Goal: Information Seeking & Learning: Find specific fact

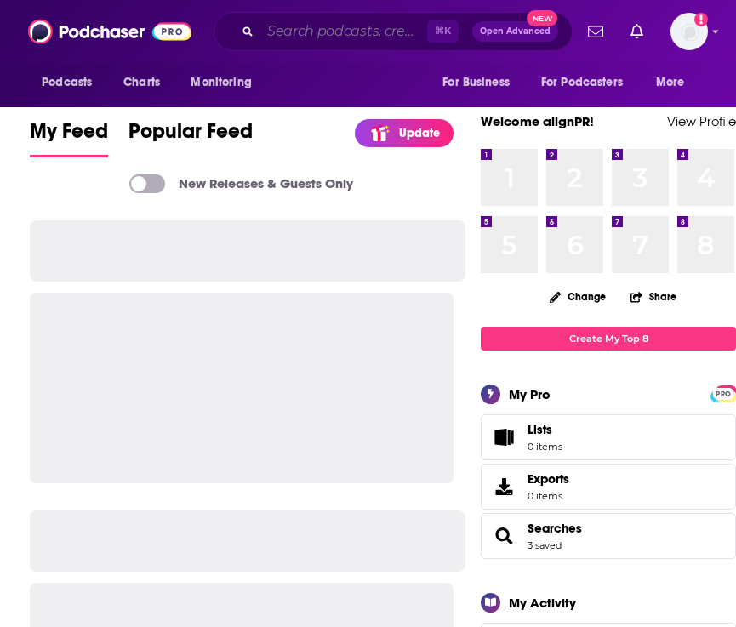
click at [295, 37] on input "Search podcasts, credits, & more..." at bounding box center [343, 31] width 167 height 27
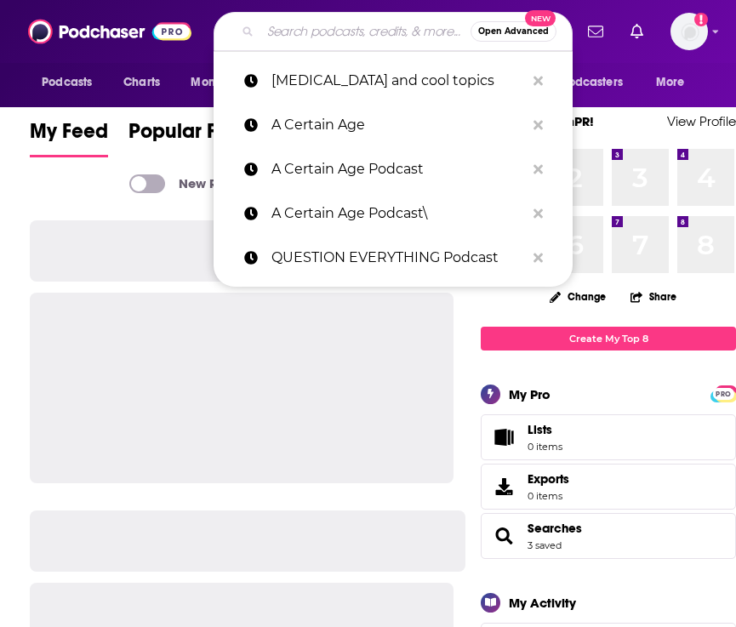
paste input "Live Greatly"
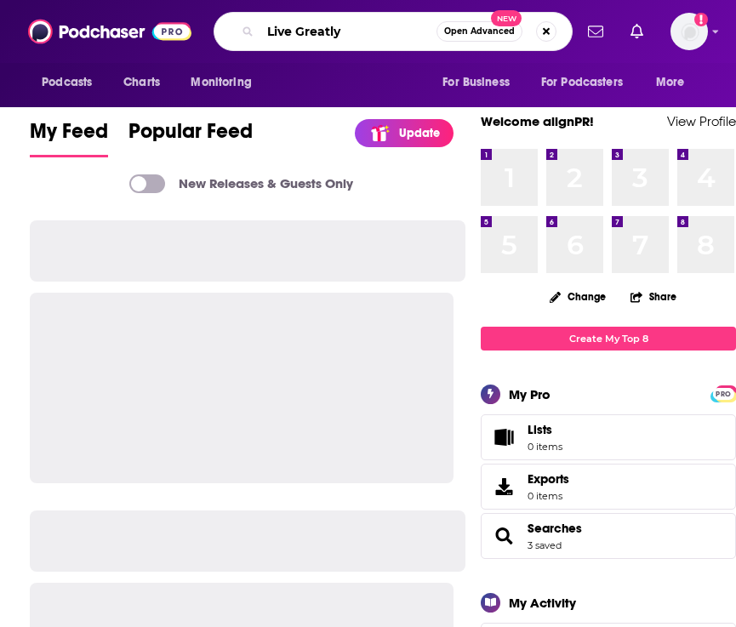
type input "Live Greatly"
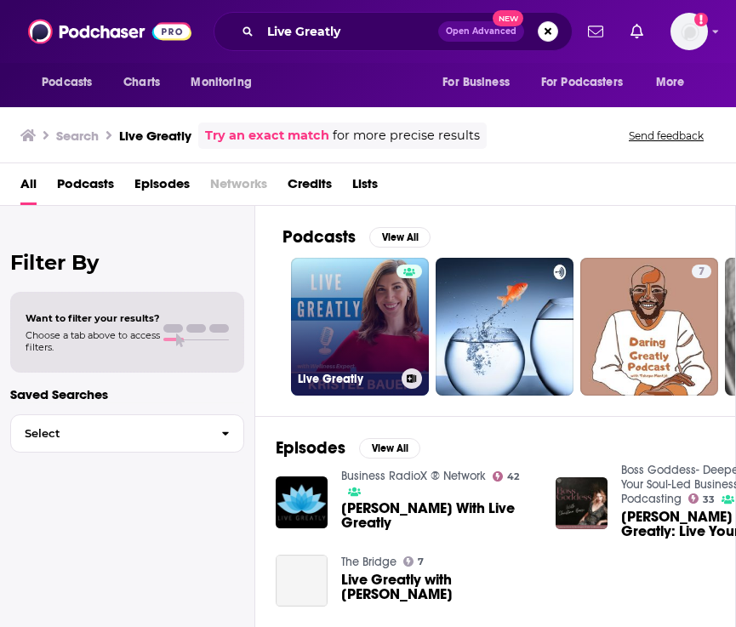
click at [362, 314] on link "Live Greatly" at bounding box center [360, 327] width 138 height 138
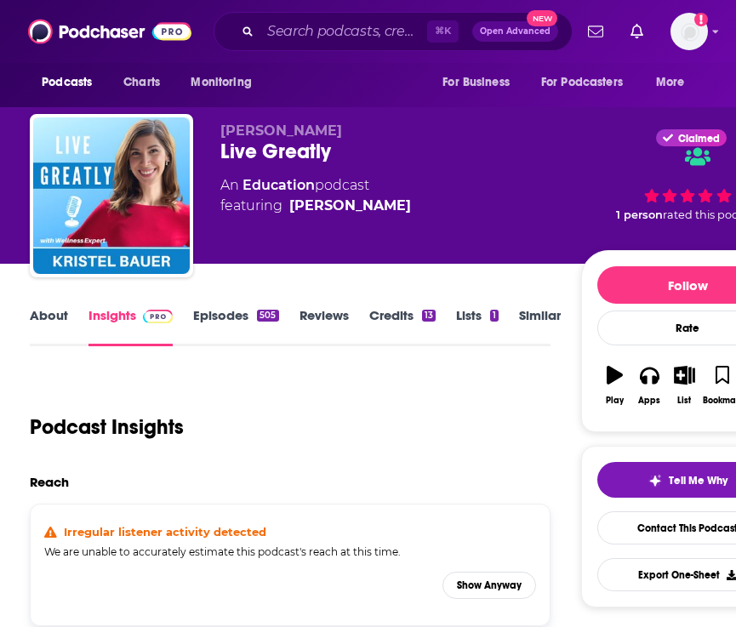
scroll to position [110, 0]
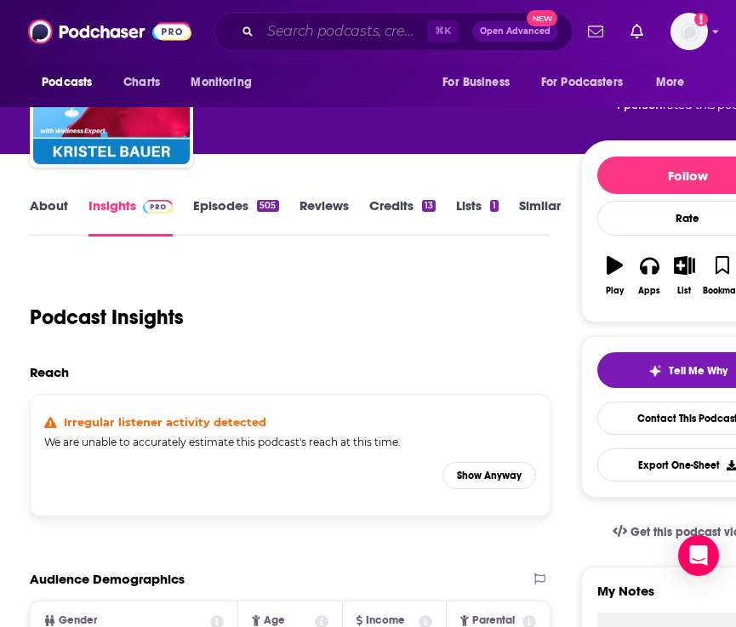
click at [304, 30] on input "Search podcasts, credits, & more..." at bounding box center [343, 31] width 167 height 27
paste input "I Don’t Think We Talk Enough About"
type input "I Don’t Think We Talk Enough About"
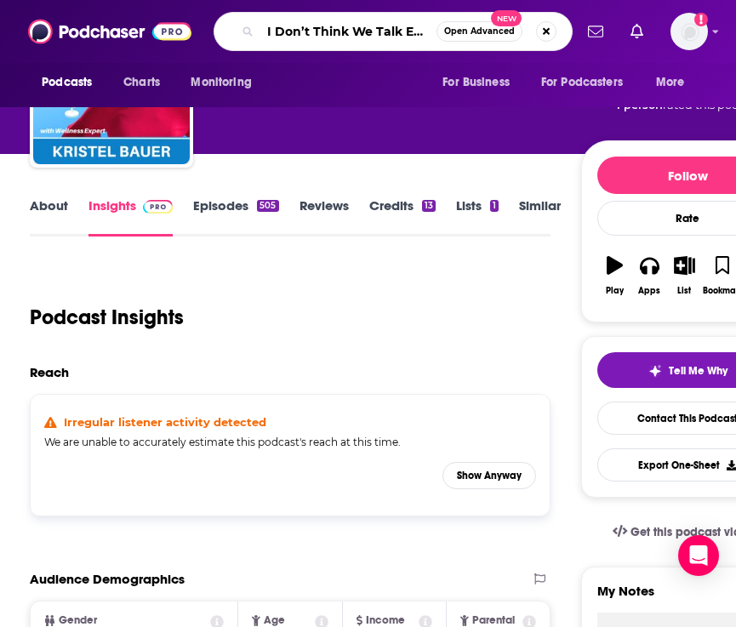
scroll to position [0, 69]
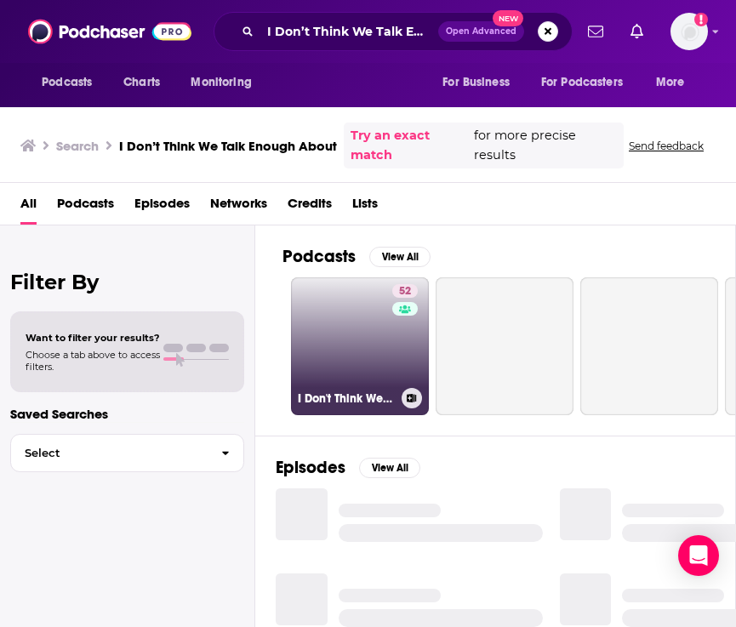
click at [366, 358] on link "52 I Don't Think We Talk Enough About..." at bounding box center [360, 346] width 138 height 138
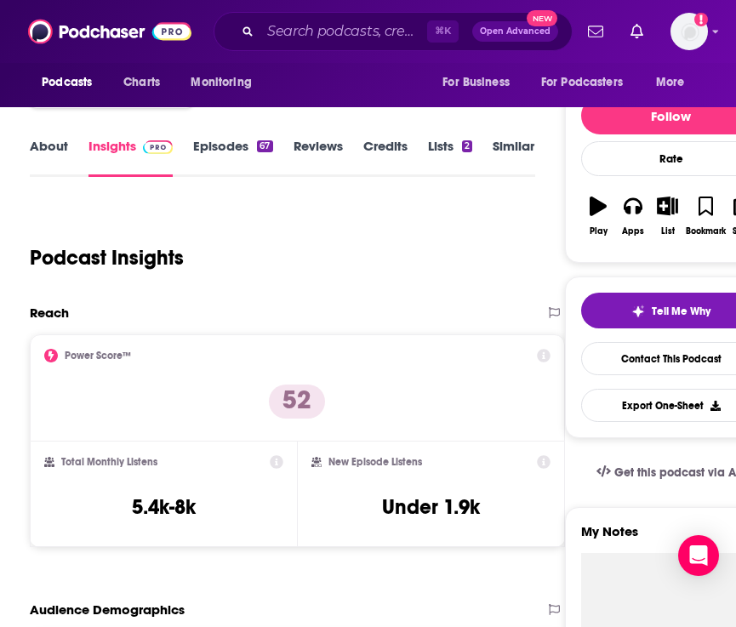
scroll to position [174, 0]
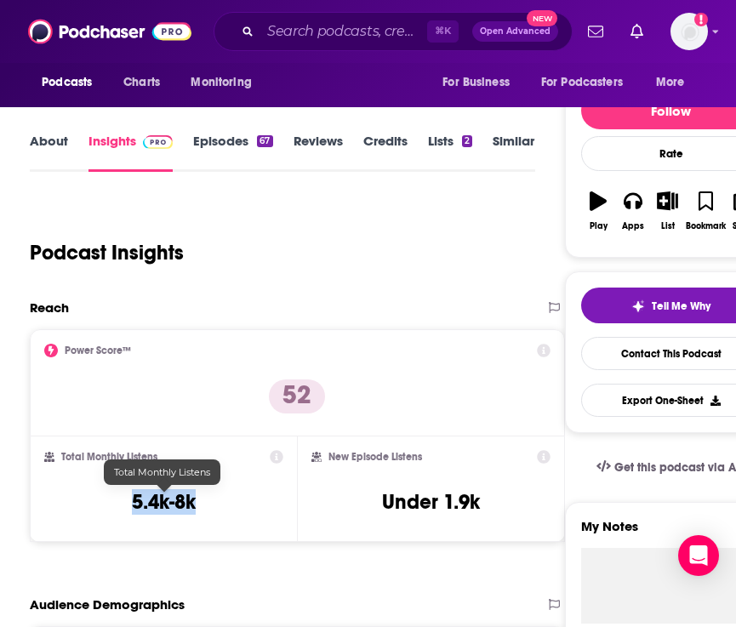
drag, startPoint x: 200, startPoint y: 506, endPoint x: 62, endPoint y: 506, distance: 137.8
click at [62, 506] on div "Total Monthly Listens 5.4k-8k" at bounding box center [163, 489] width 239 height 78
copy div "5.4k-8k"
